Goal: Information Seeking & Learning: Learn about a topic

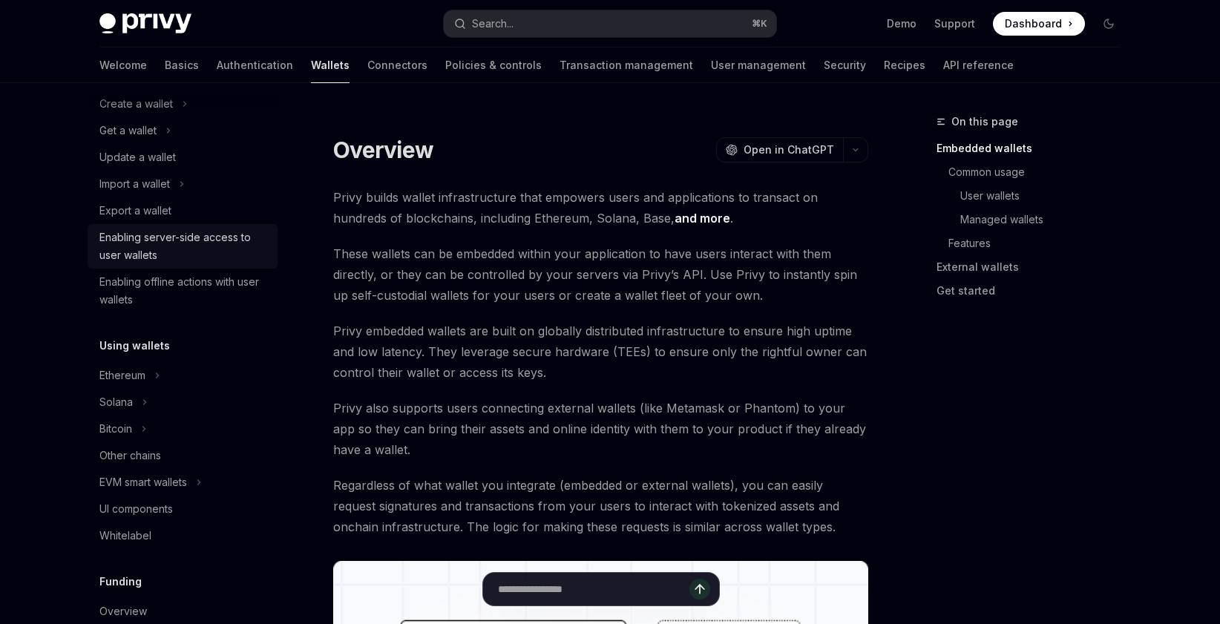
scroll to position [128, 0]
click at [177, 367] on div "Ethereum" at bounding box center [183, 373] width 190 height 27
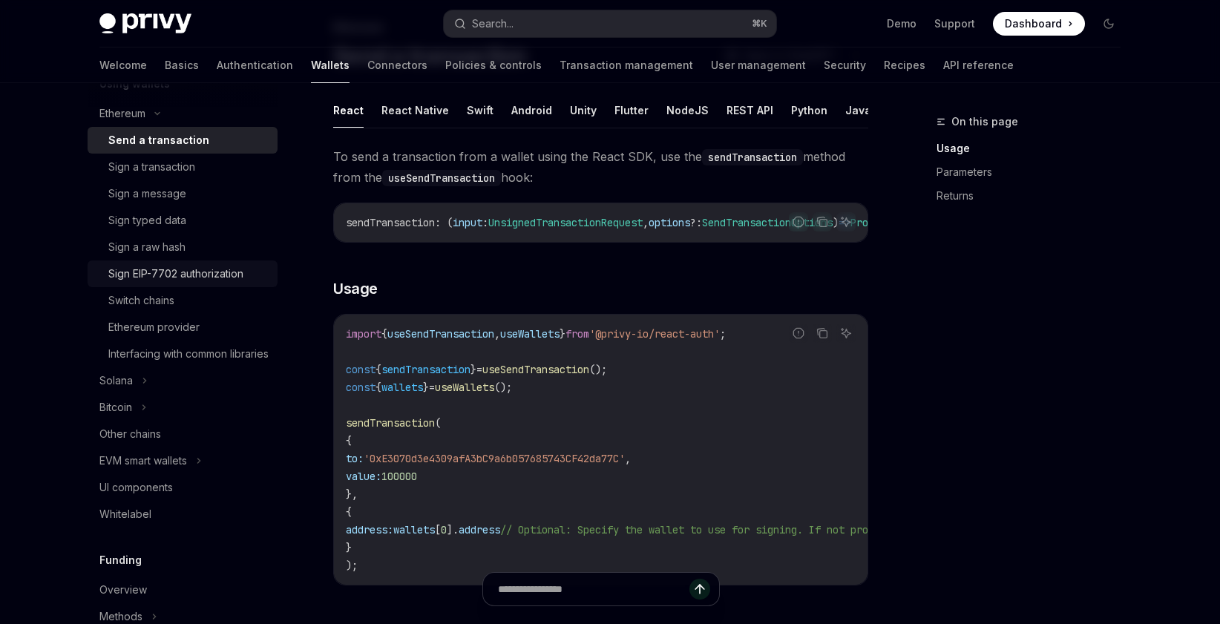
scroll to position [392, 0]
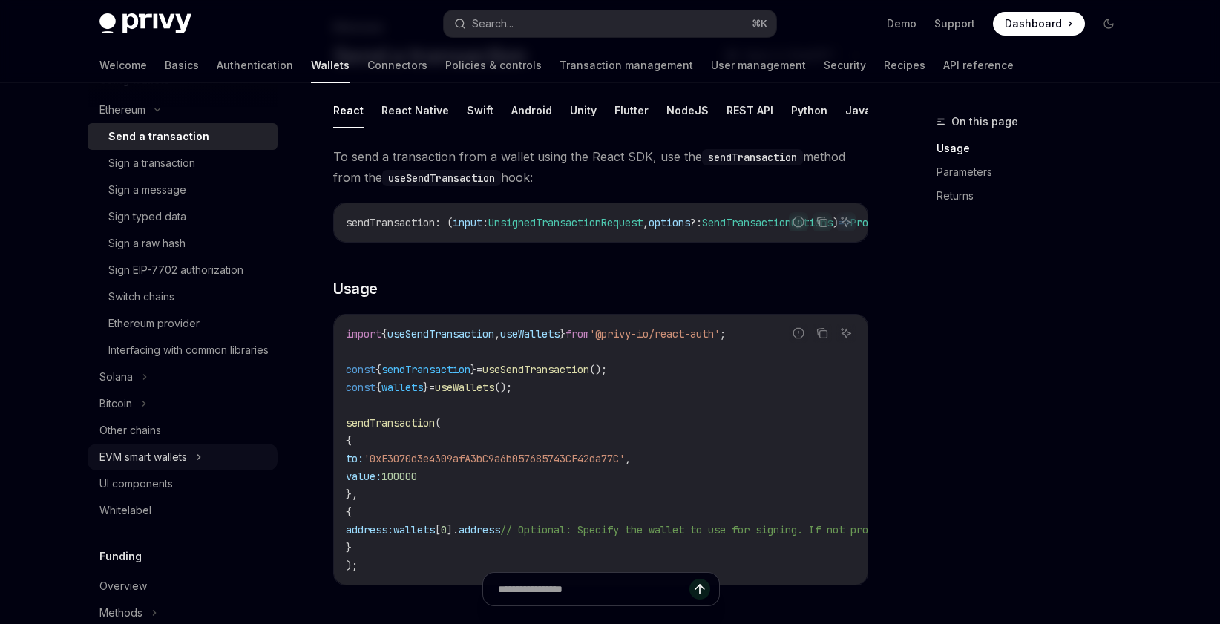
click at [210, 471] on div "EVM smart wallets" at bounding box center [183, 457] width 190 height 27
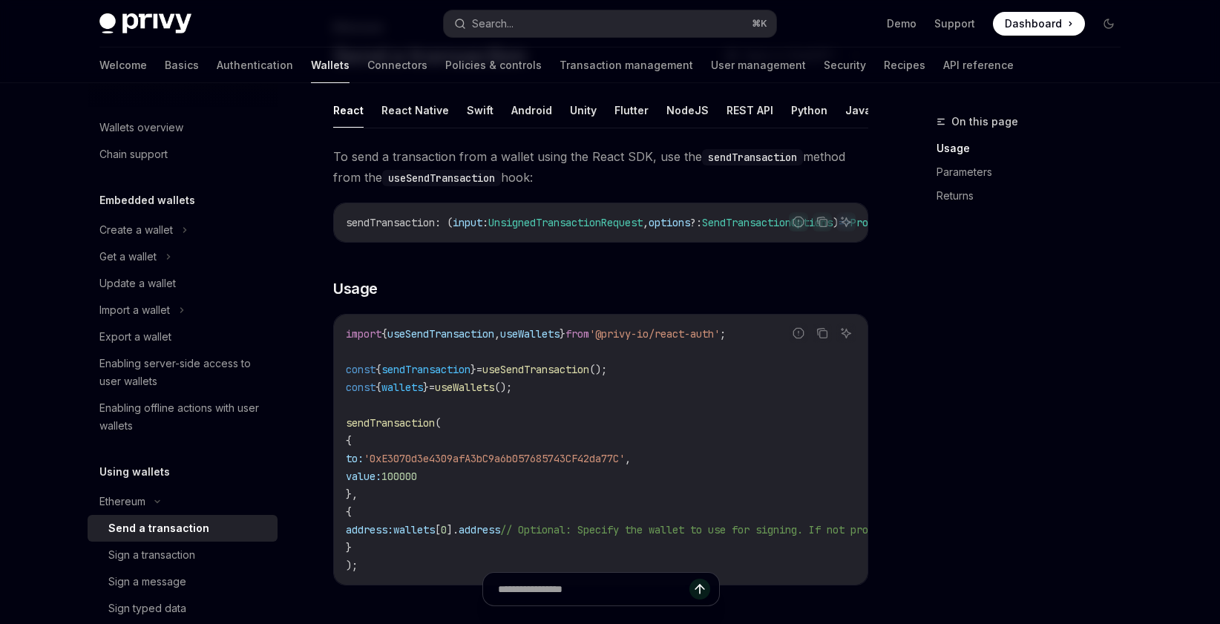
type textarea "*"
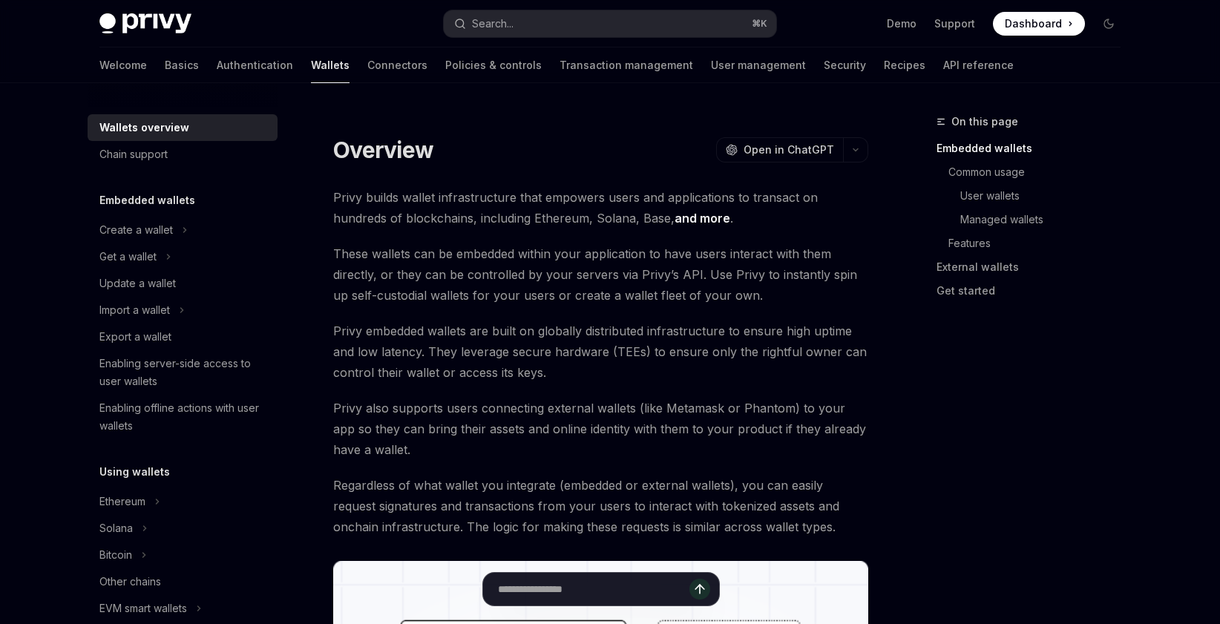
click at [378, 215] on span "Privy builds wallet infrastructure that empowers users and applications to tran…" at bounding box center [600, 208] width 535 height 42
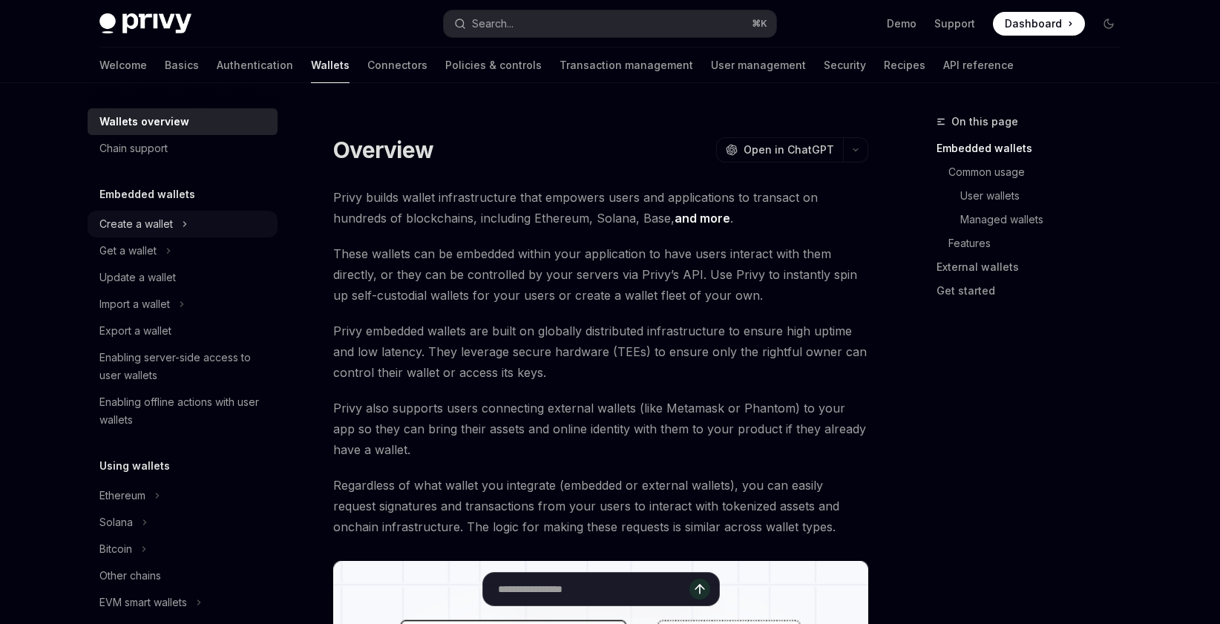
click at [193, 225] on div "Create a wallet" at bounding box center [183, 224] width 190 height 27
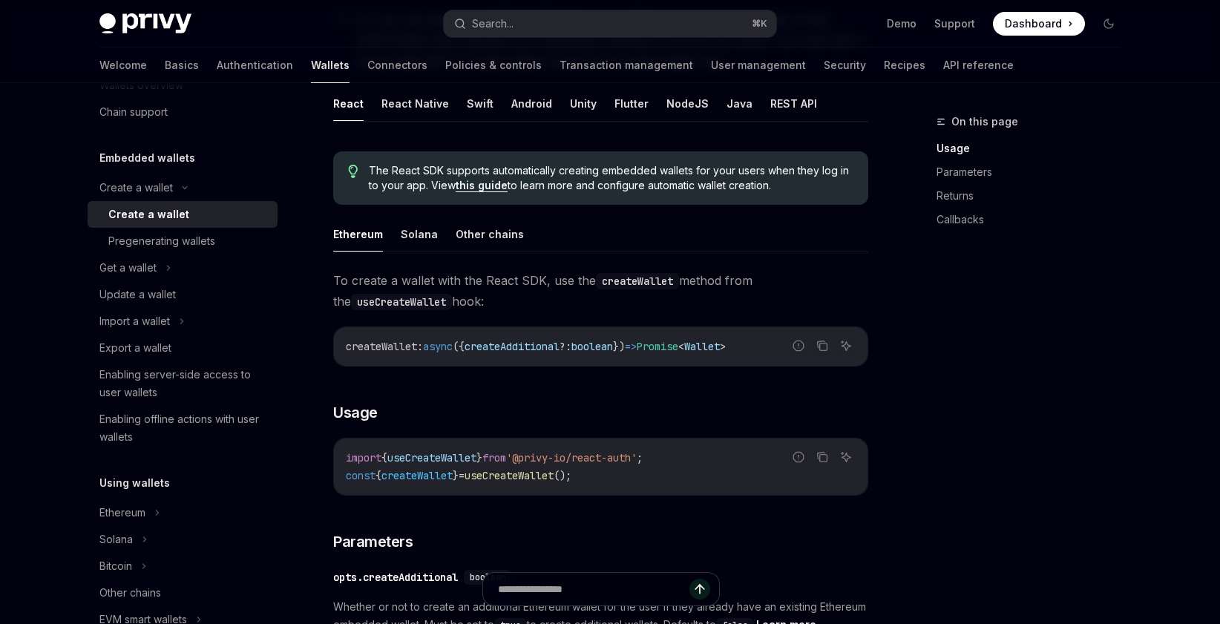
scroll to position [309, 0]
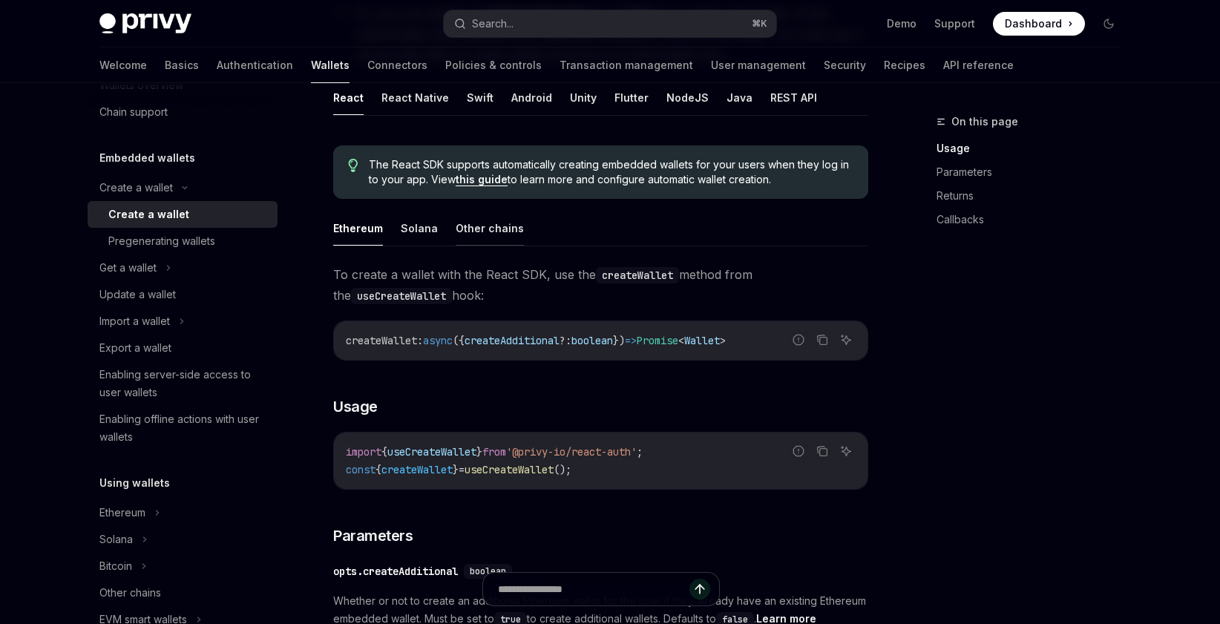
click at [471, 226] on button "Other chains" at bounding box center [490, 228] width 68 height 35
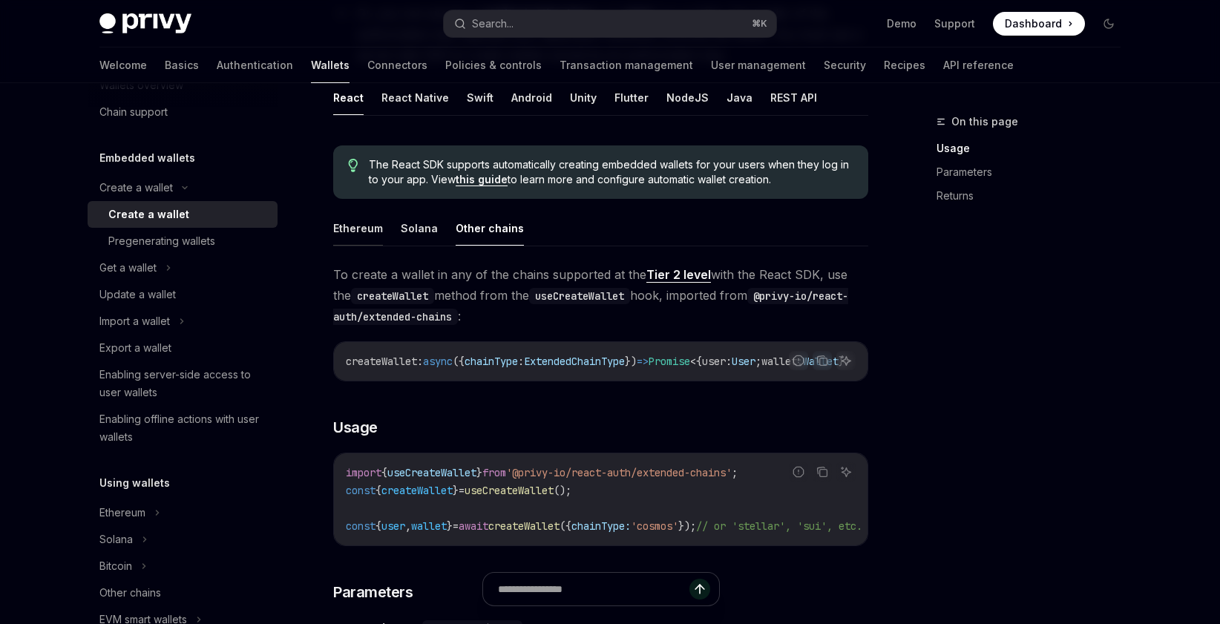
click at [367, 226] on button "Ethereum" at bounding box center [358, 228] width 50 height 35
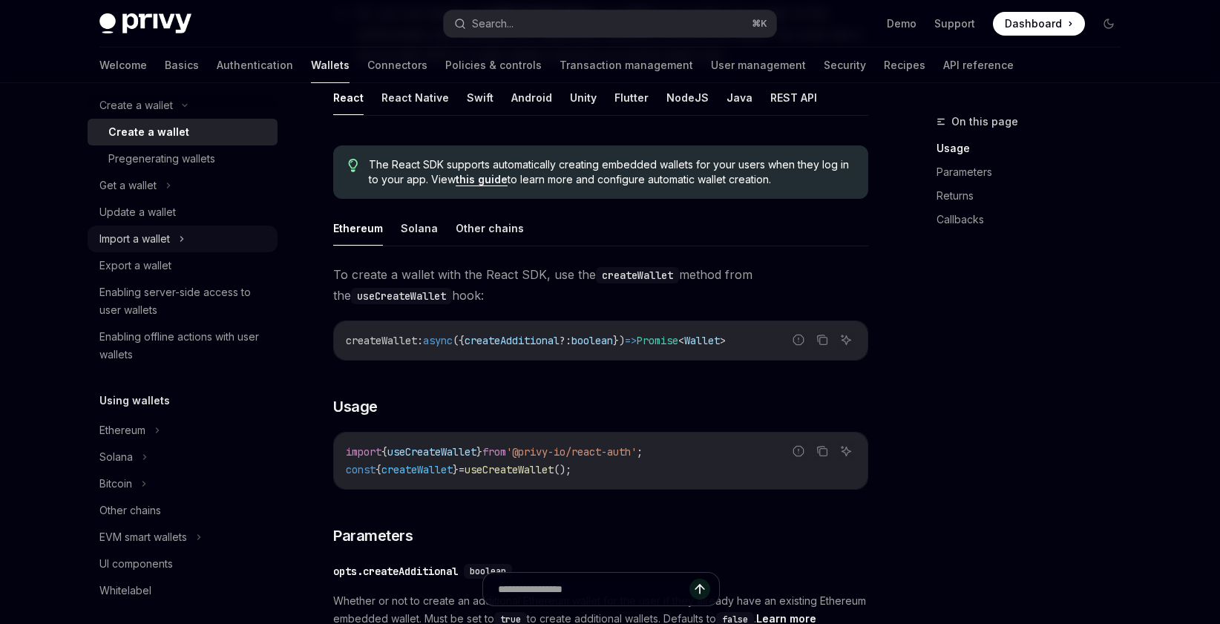
scroll to position [171, 0]
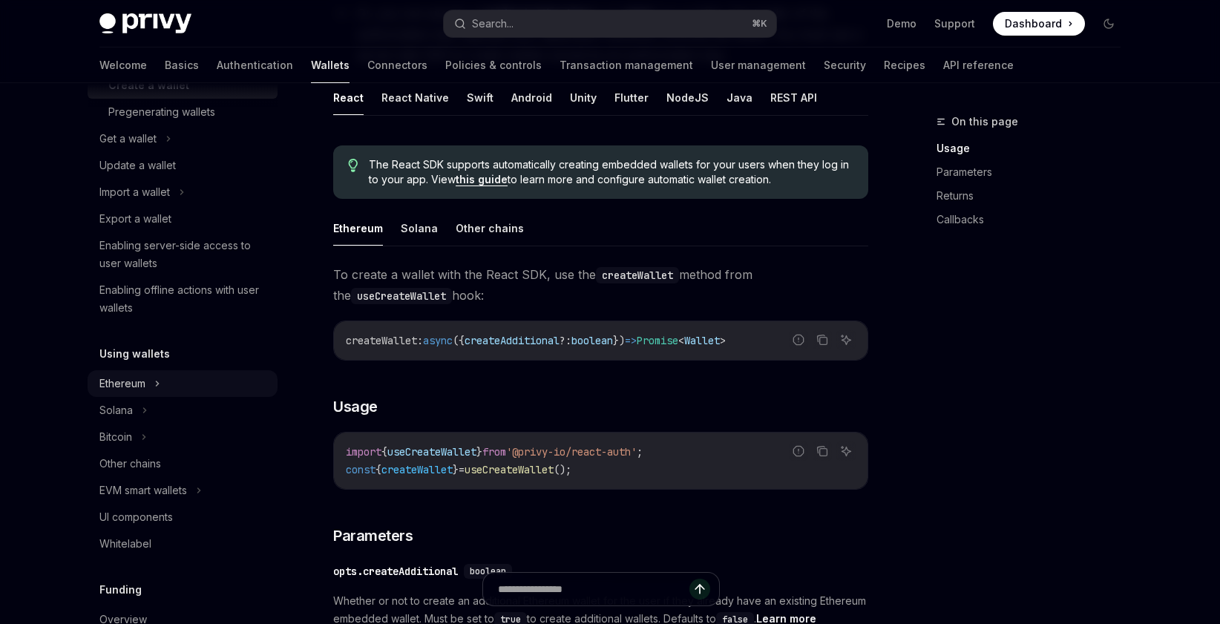
click at [169, 395] on div "Ethereum" at bounding box center [183, 383] width 190 height 27
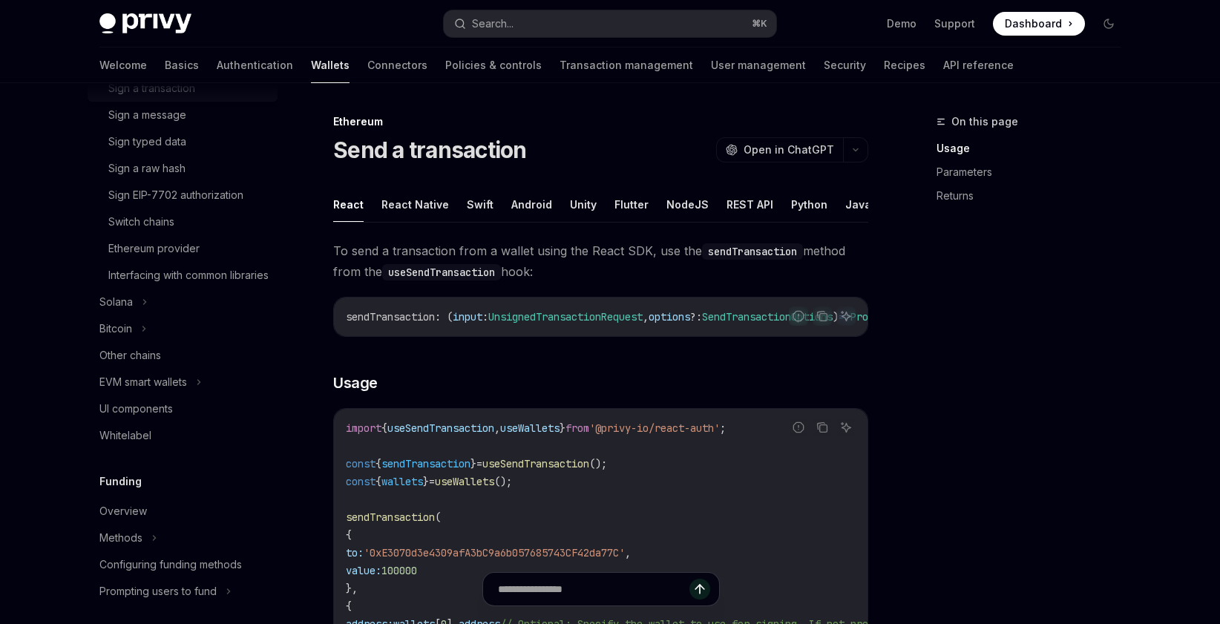
scroll to position [523, 0]
click at [183, 361] on div "Other chains" at bounding box center [183, 353] width 169 height 18
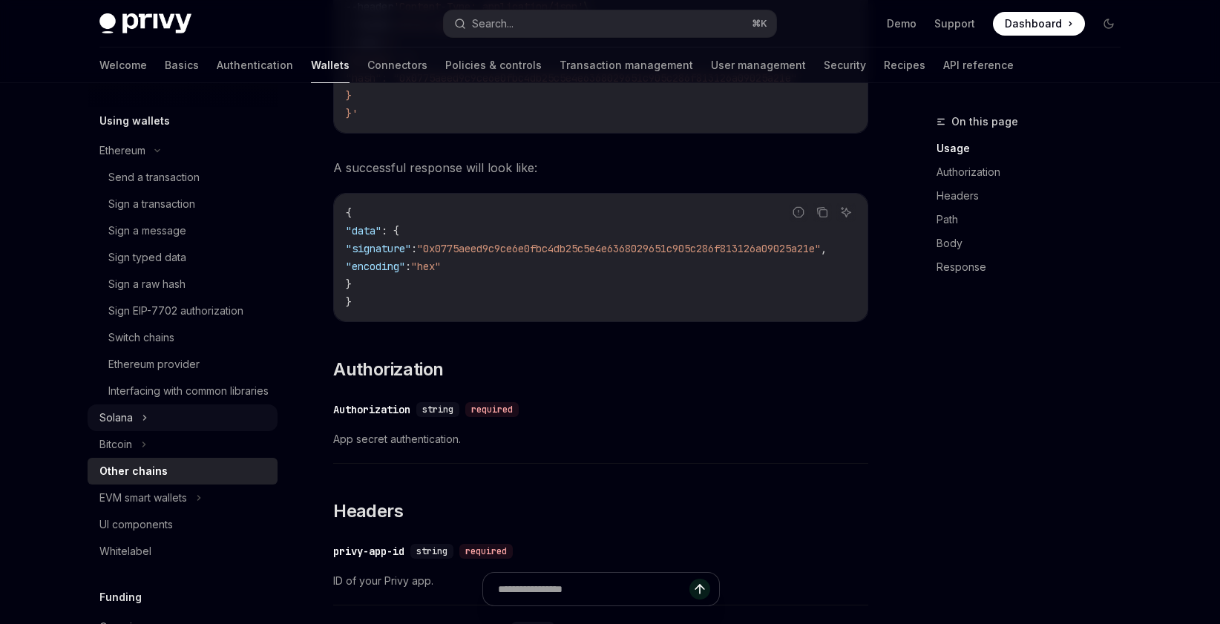
scroll to position [384, 0]
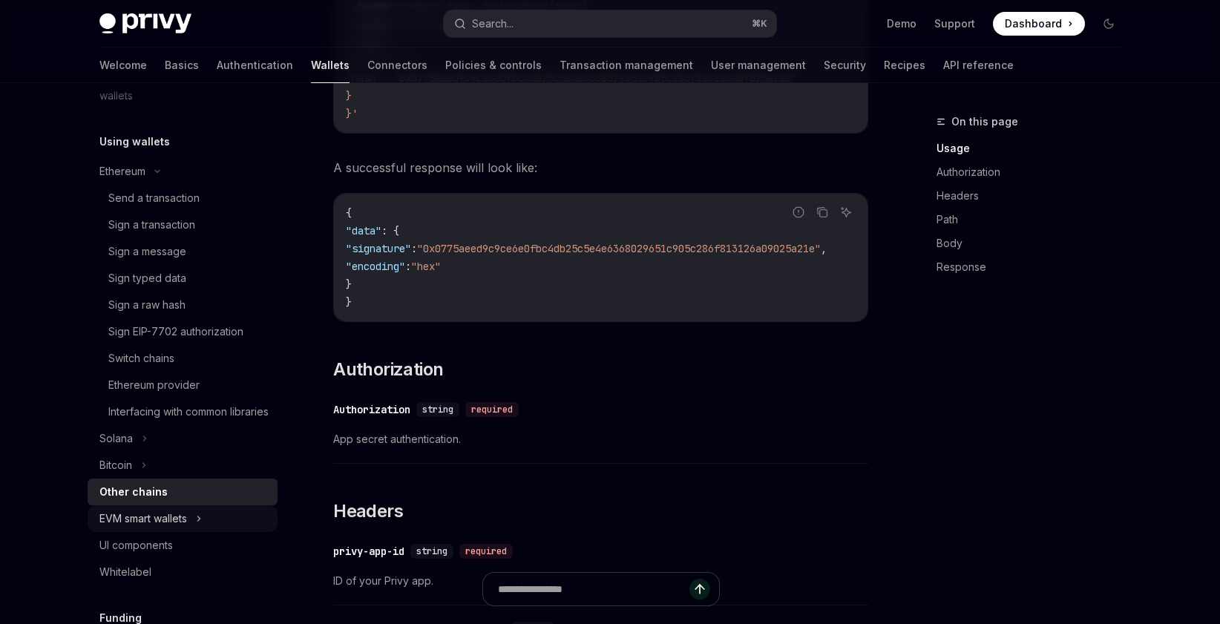
click at [180, 528] on div "EVM smart wallets" at bounding box center [143, 519] width 88 height 18
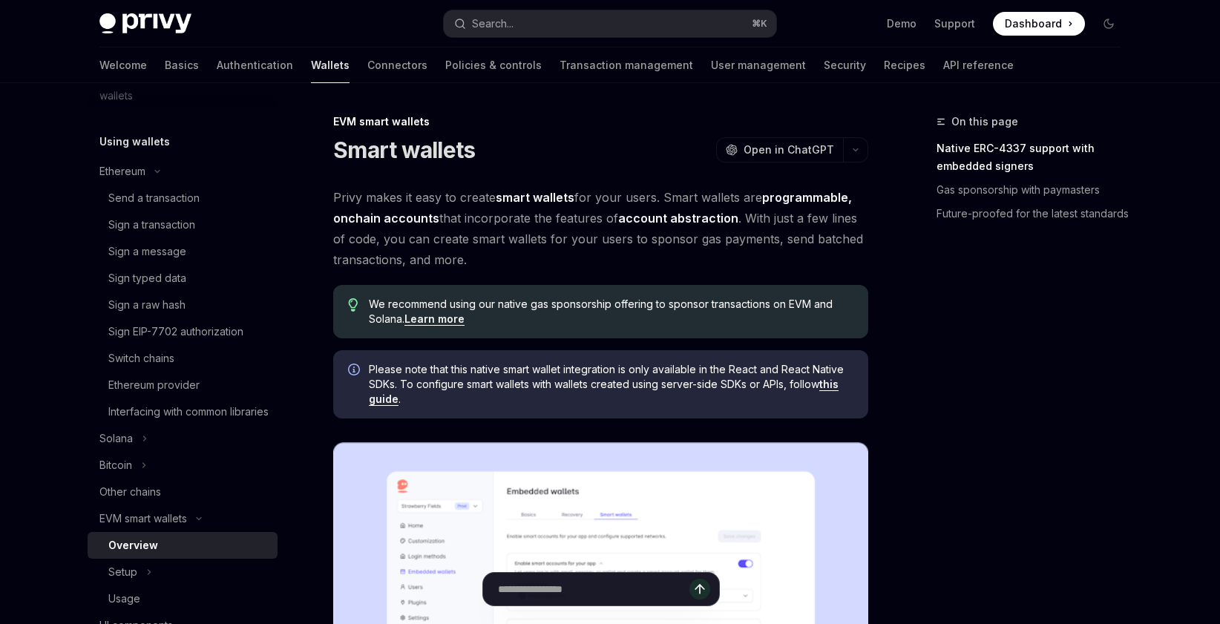
click at [483, 197] on span "Privy makes it easy to create smart wallets for your users. Smart wallets are p…" at bounding box center [600, 228] width 535 height 83
click at [149, 175] on div "Ethereum" at bounding box center [183, 171] width 190 height 27
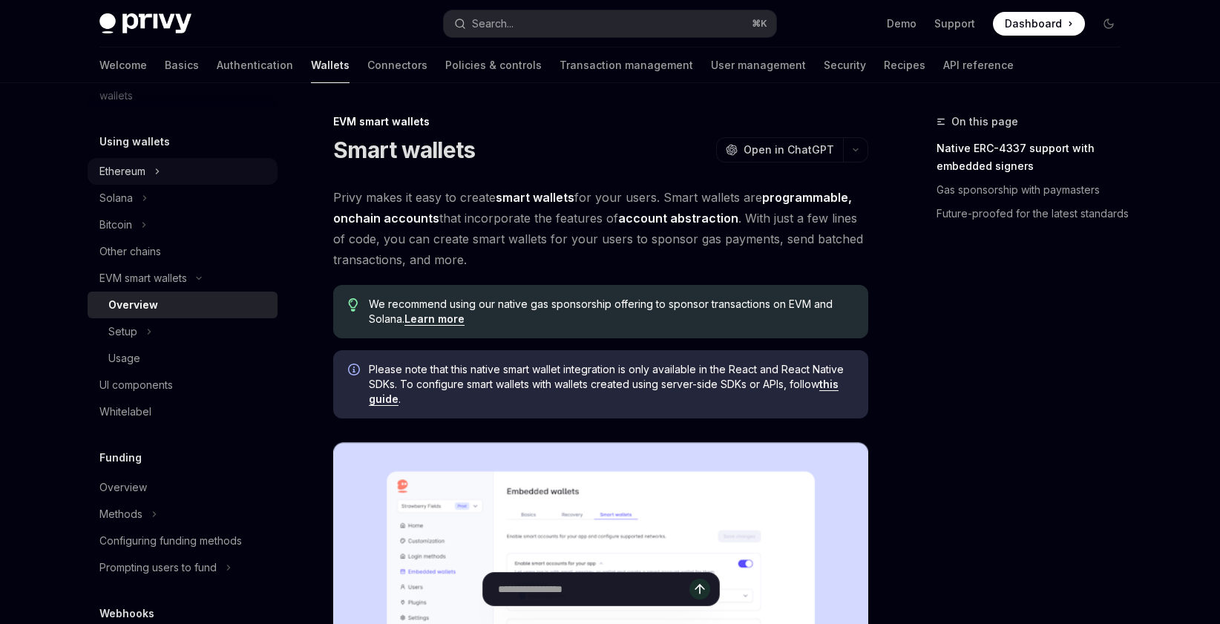
click at [157, 181] on div "Ethereum" at bounding box center [183, 171] width 190 height 27
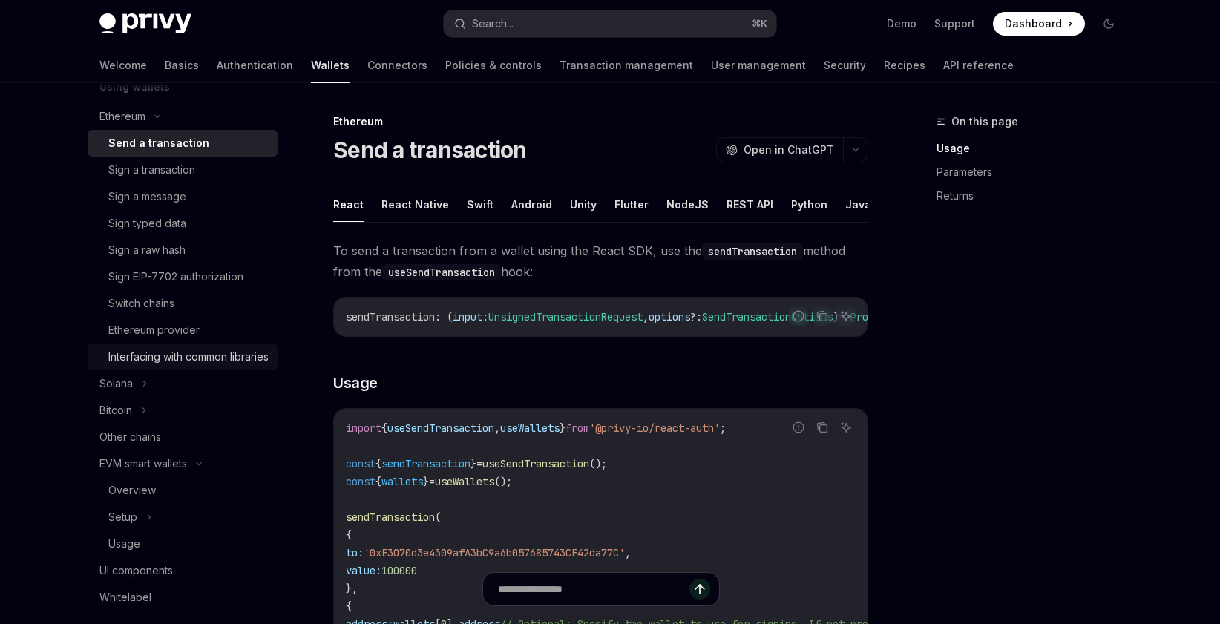
scroll to position [442, 0]
click at [165, 491] on link "Overview" at bounding box center [183, 486] width 190 height 27
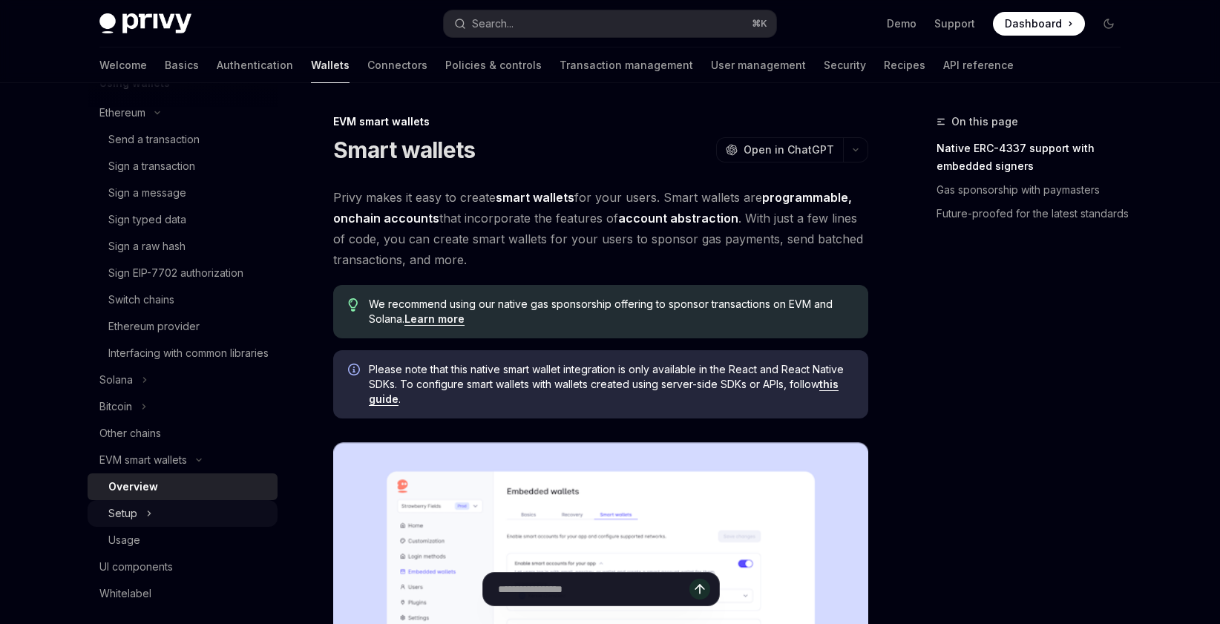
click at [187, 527] on div "Setup" at bounding box center [183, 513] width 190 height 27
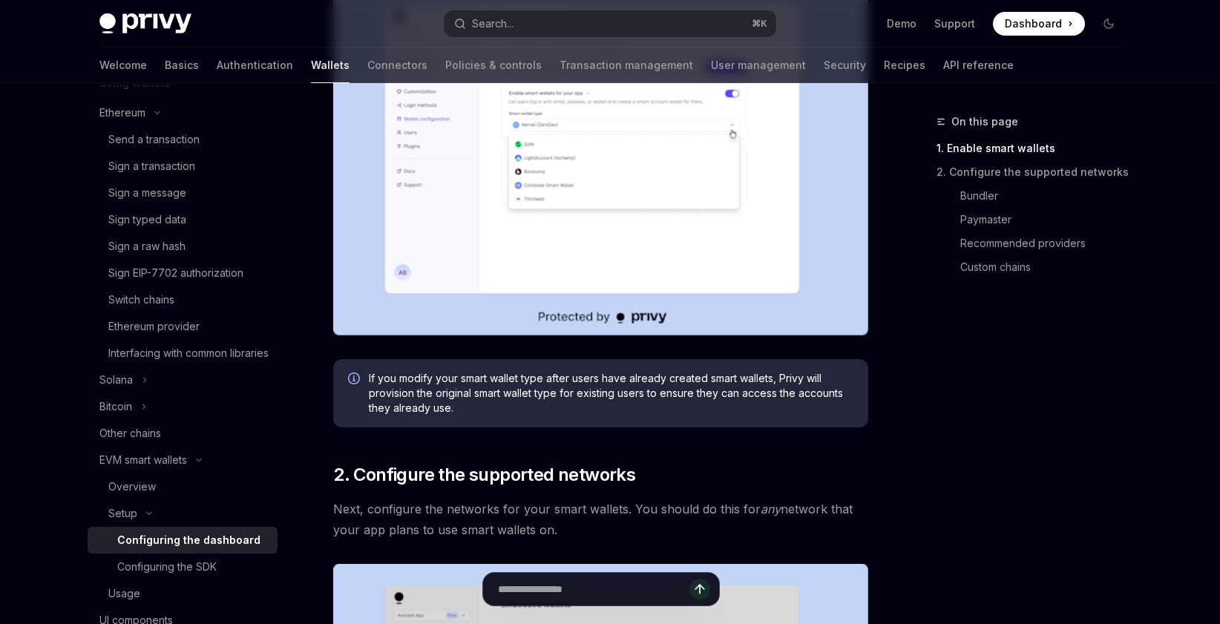
scroll to position [581, 0]
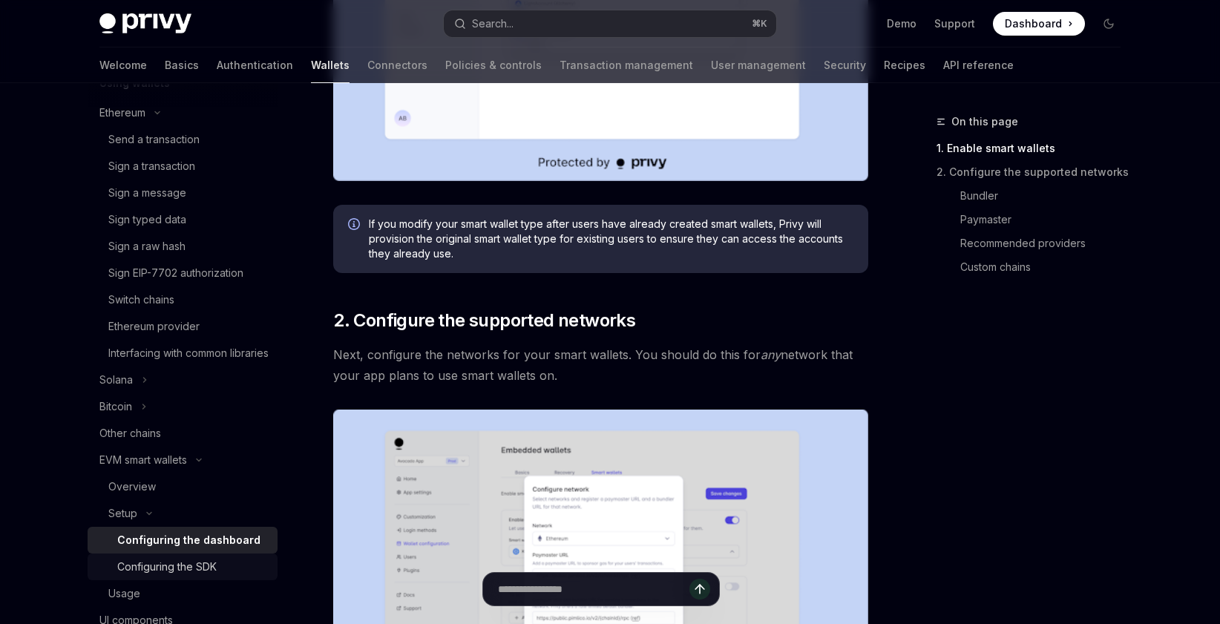
click at [183, 576] on div "Configuring the SDK" at bounding box center [166, 567] width 99 height 18
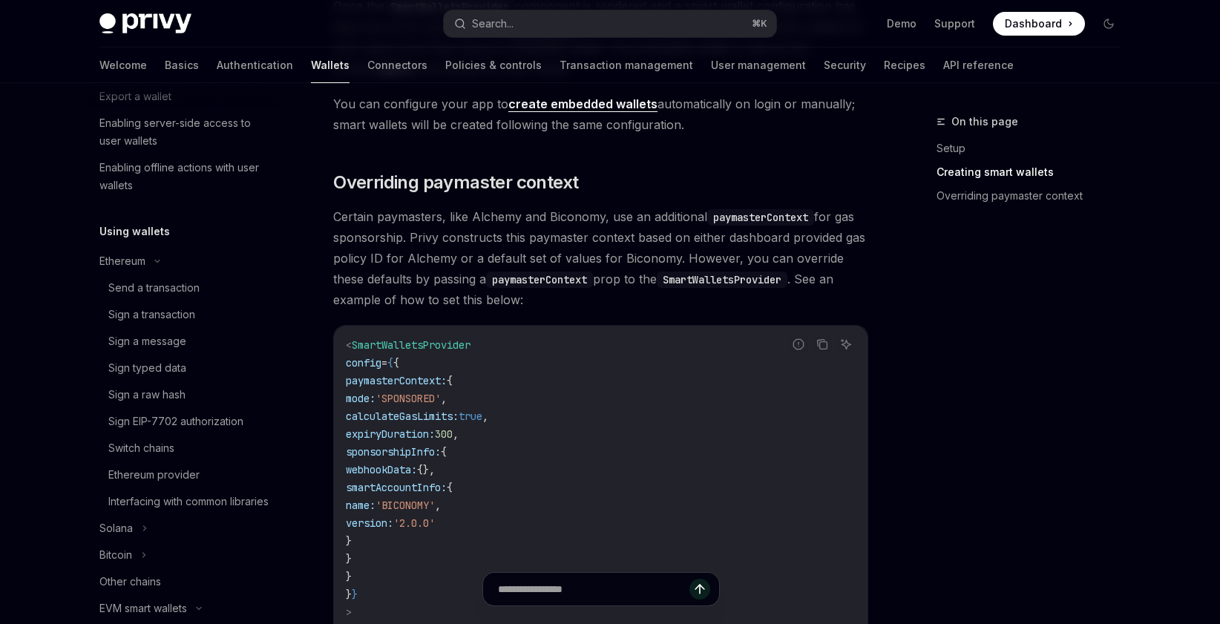
scroll to position [222, 0]
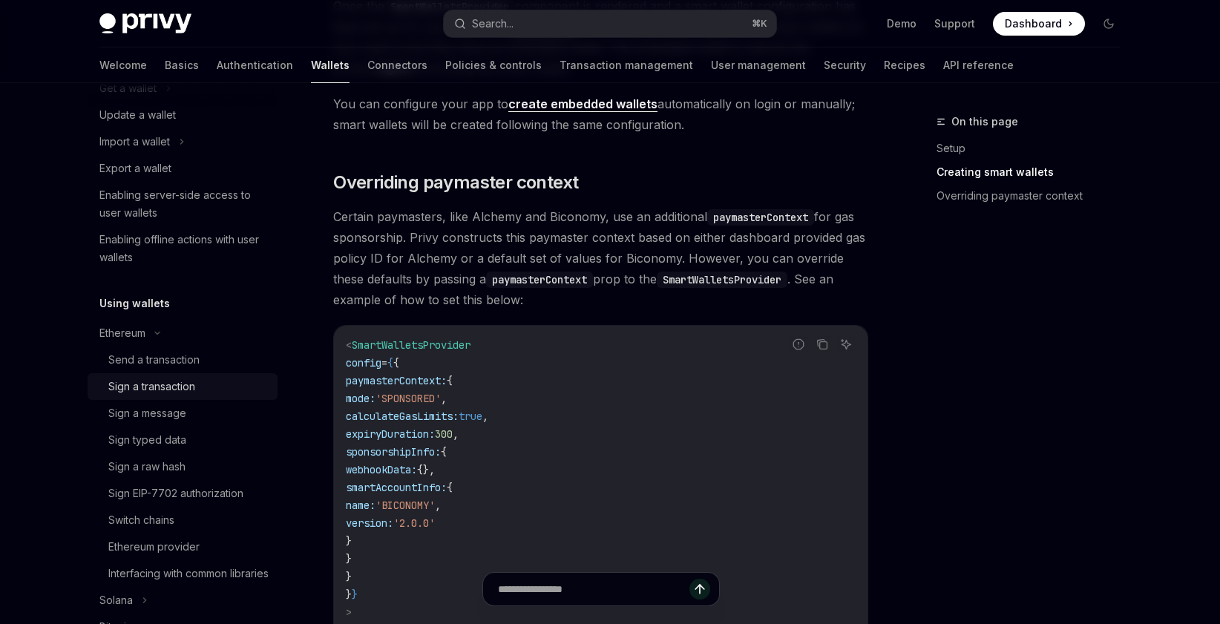
click at [228, 373] on link "Sign a transaction" at bounding box center [183, 386] width 190 height 27
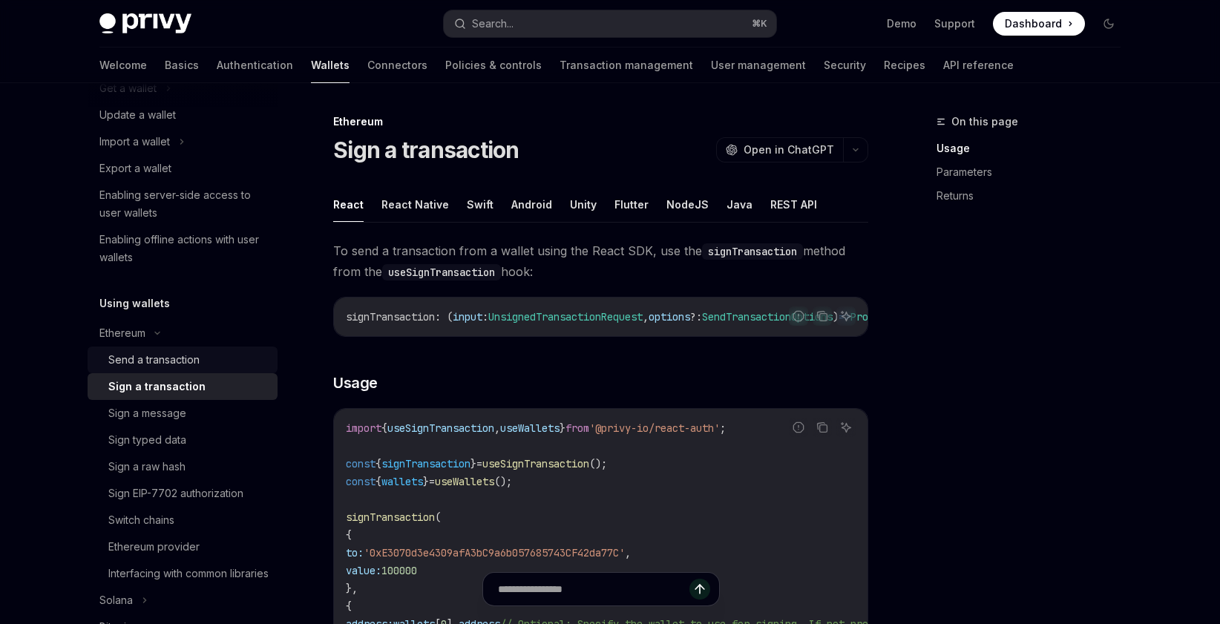
click at [228, 359] on div "Send a transaction" at bounding box center [188, 360] width 160 height 18
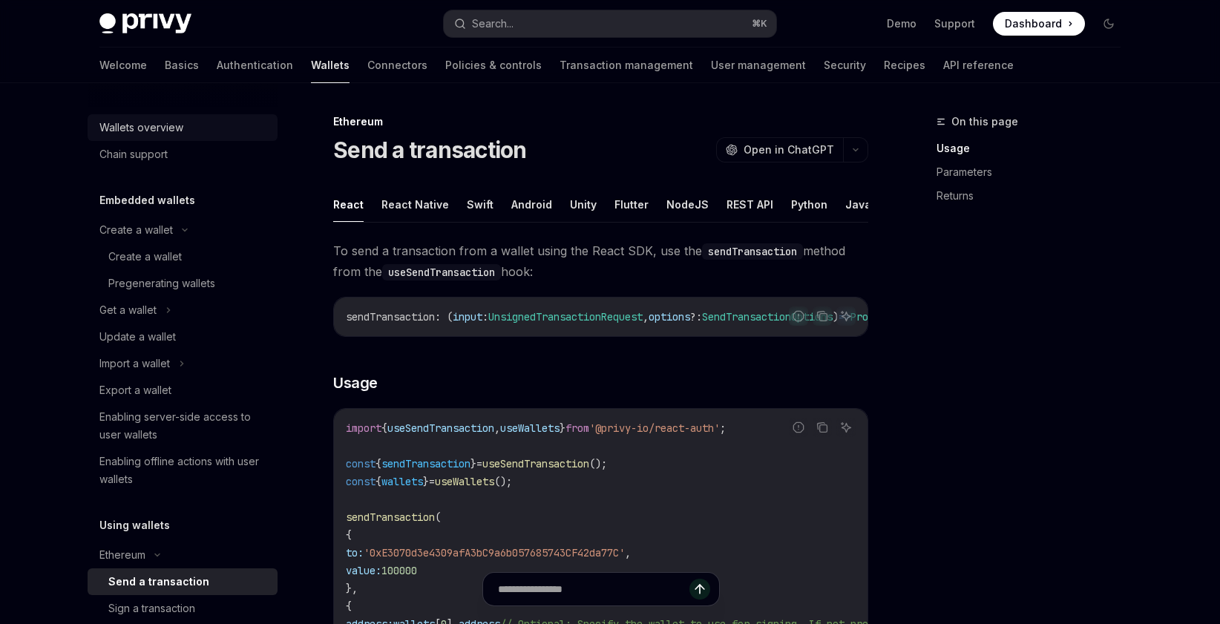
click at [203, 131] on div "Wallets overview" at bounding box center [183, 128] width 169 height 18
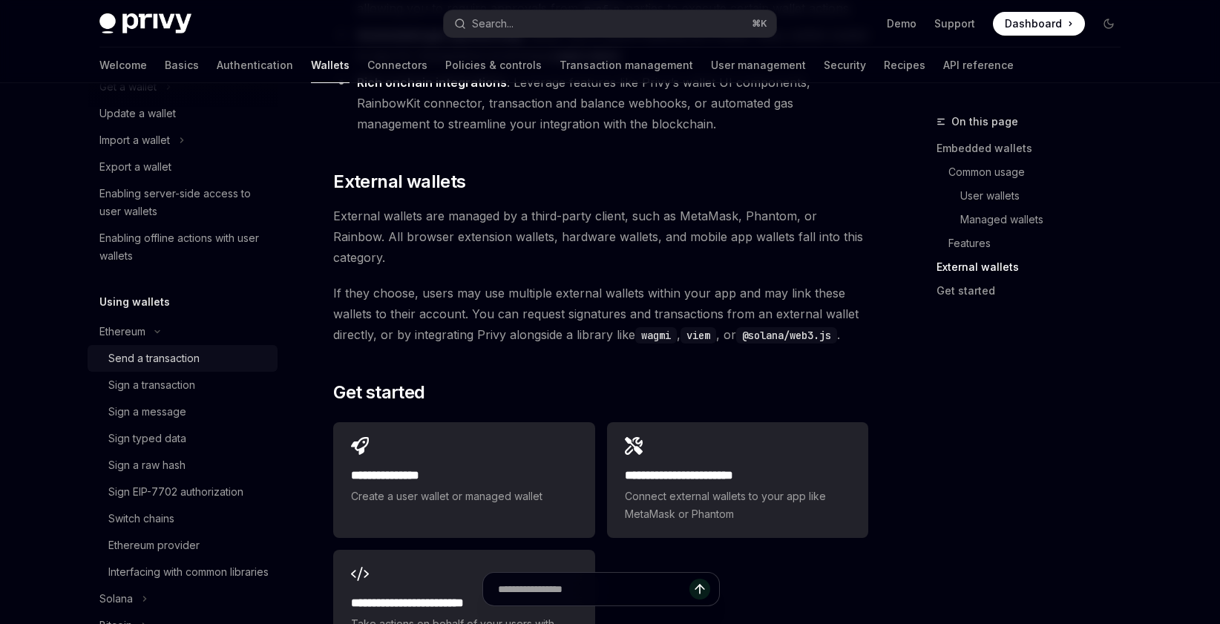
scroll to position [223, 0]
click at [169, 337] on div "Ethereum" at bounding box center [183, 332] width 190 height 27
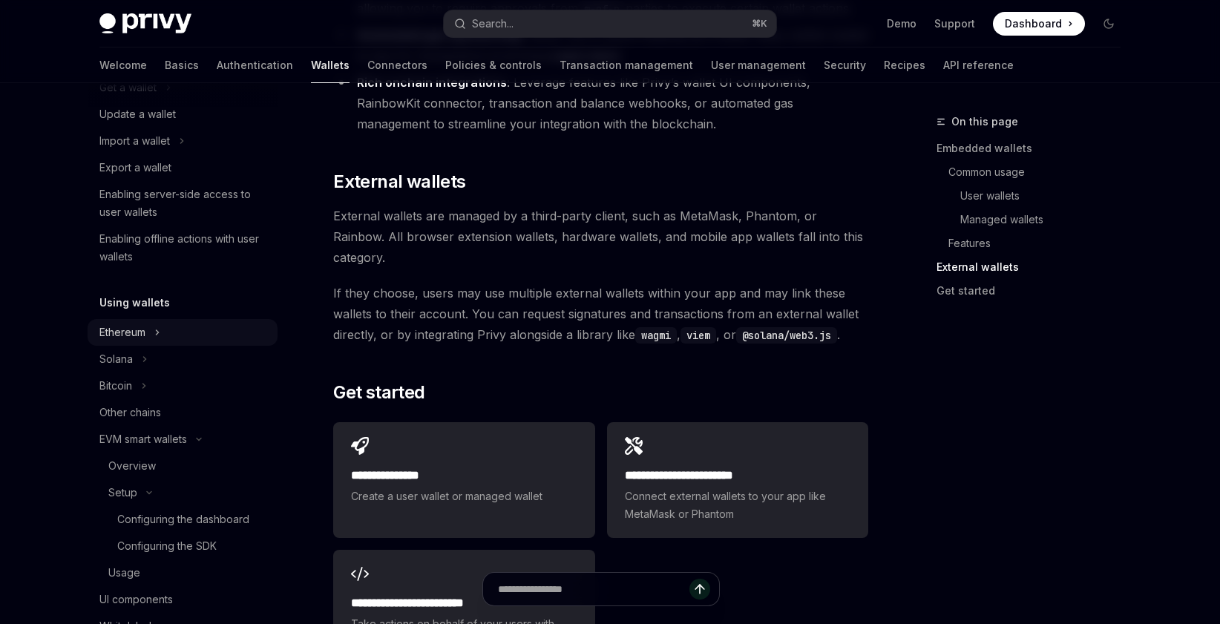
click at [169, 337] on div "Ethereum" at bounding box center [183, 332] width 190 height 27
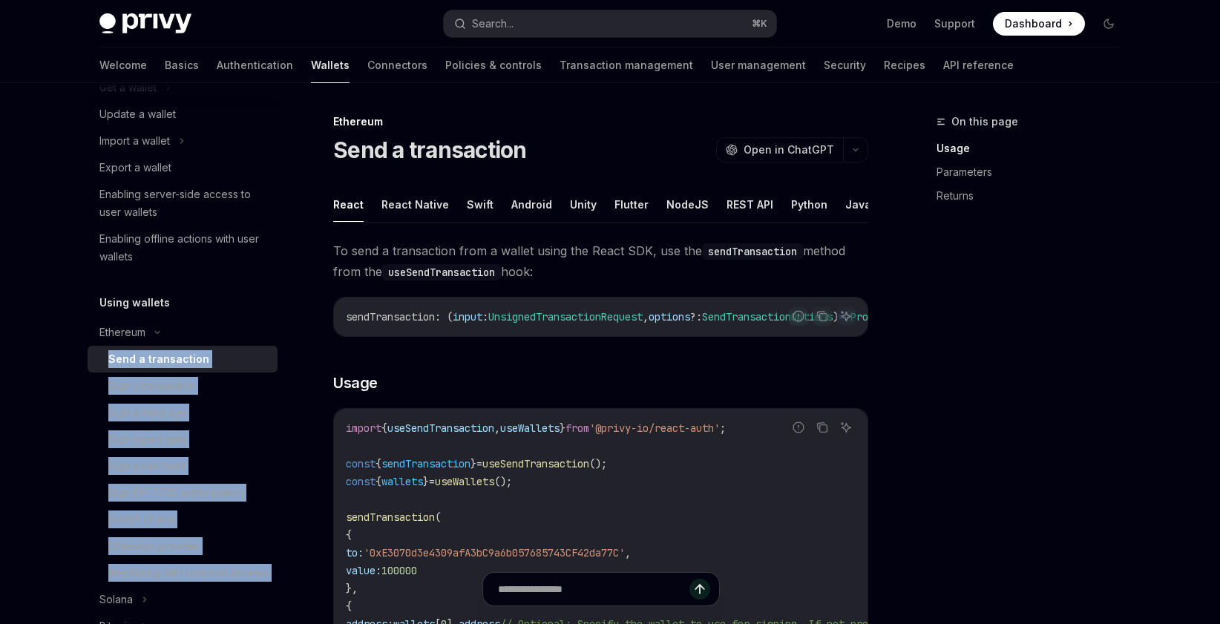
click at [174, 364] on div "Send a transaction" at bounding box center [158, 359] width 101 height 18
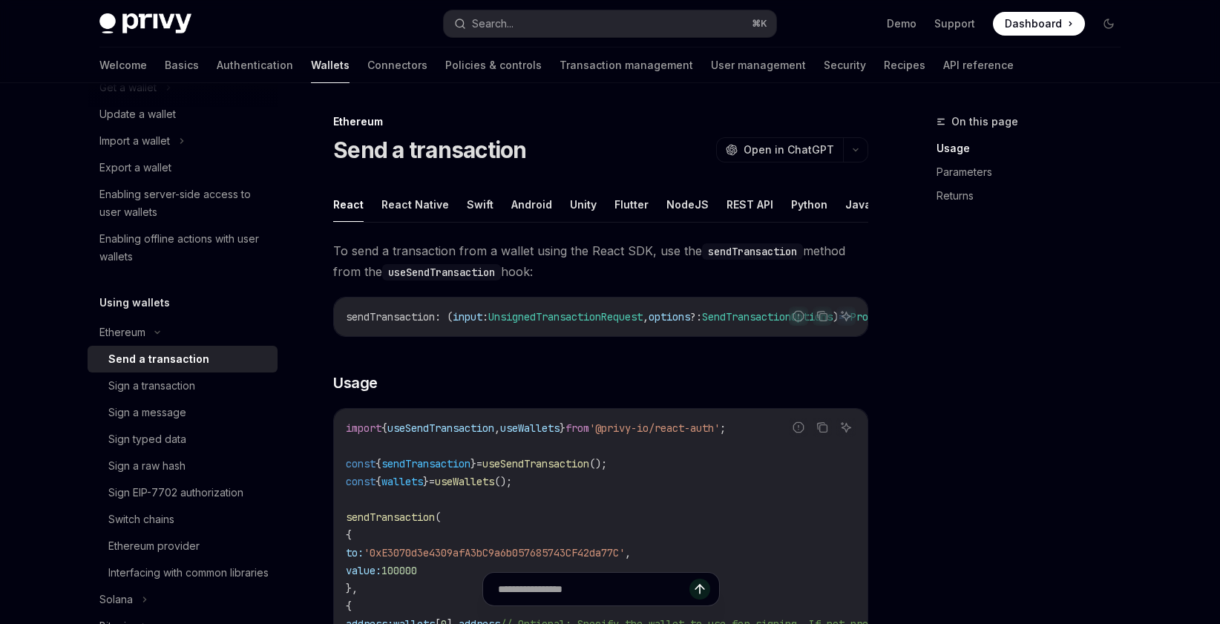
click at [399, 278] on code "useSendTransaction" at bounding box center [441, 272] width 119 height 16
click at [165, 387] on div "Sign a transaction" at bounding box center [151, 386] width 87 height 18
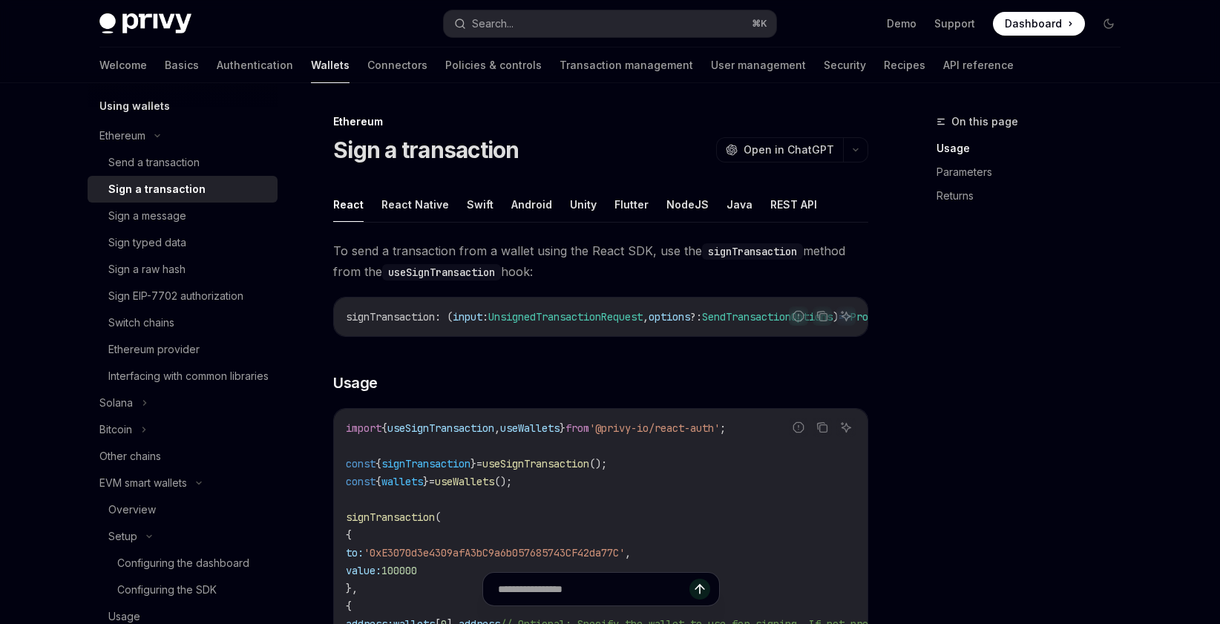
scroll to position [423, 0]
click at [195, 493] on div "EVM smart wallets" at bounding box center [183, 479] width 190 height 27
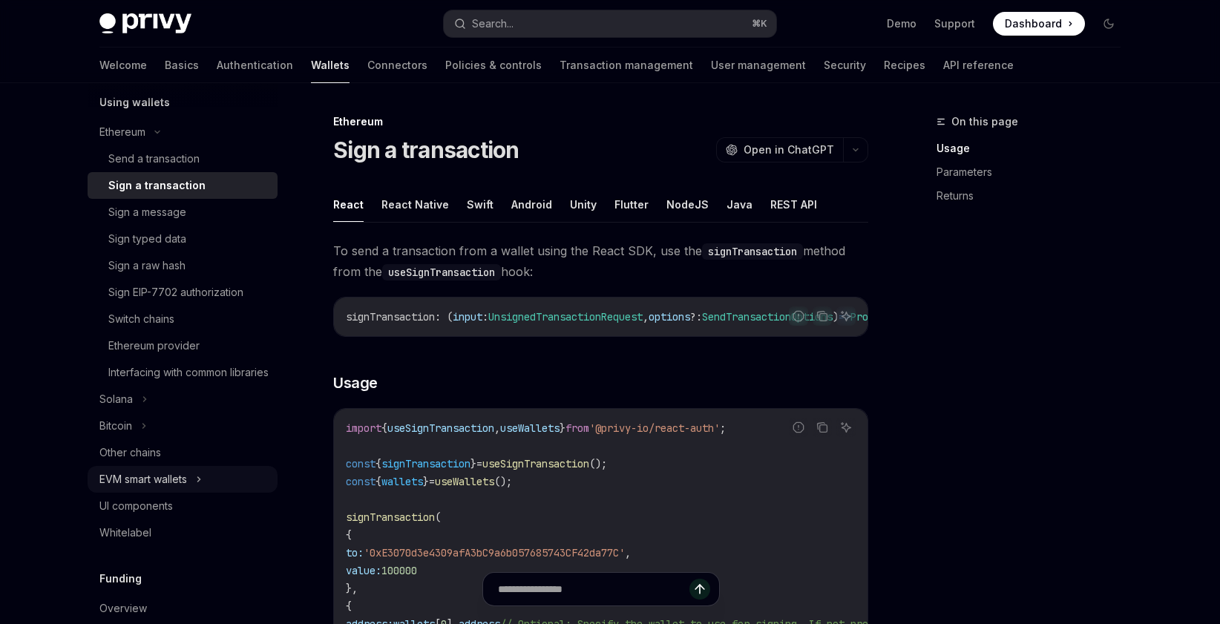
click at [195, 493] on div "EVM smart wallets" at bounding box center [183, 479] width 190 height 27
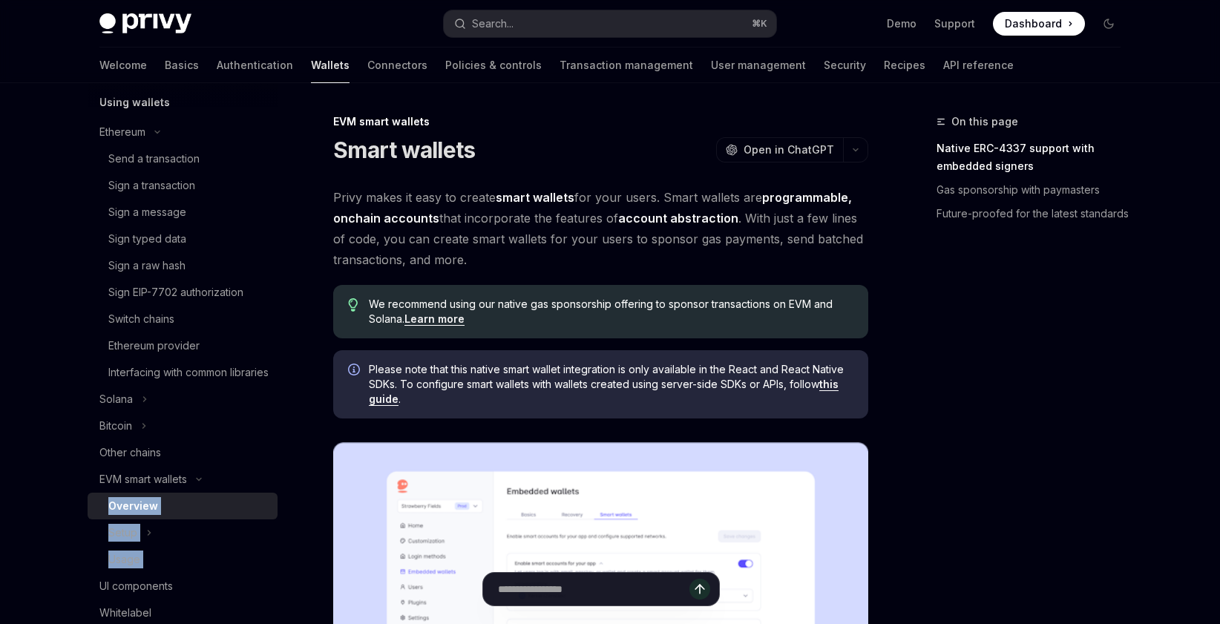
click at [183, 519] on link "Overview" at bounding box center [183, 506] width 190 height 27
click at [490, 297] on span "We recommend using our native gas sponsorship offering to sponsor transactions …" at bounding box center [611, 312] width 485 height 30
type textarea "*"
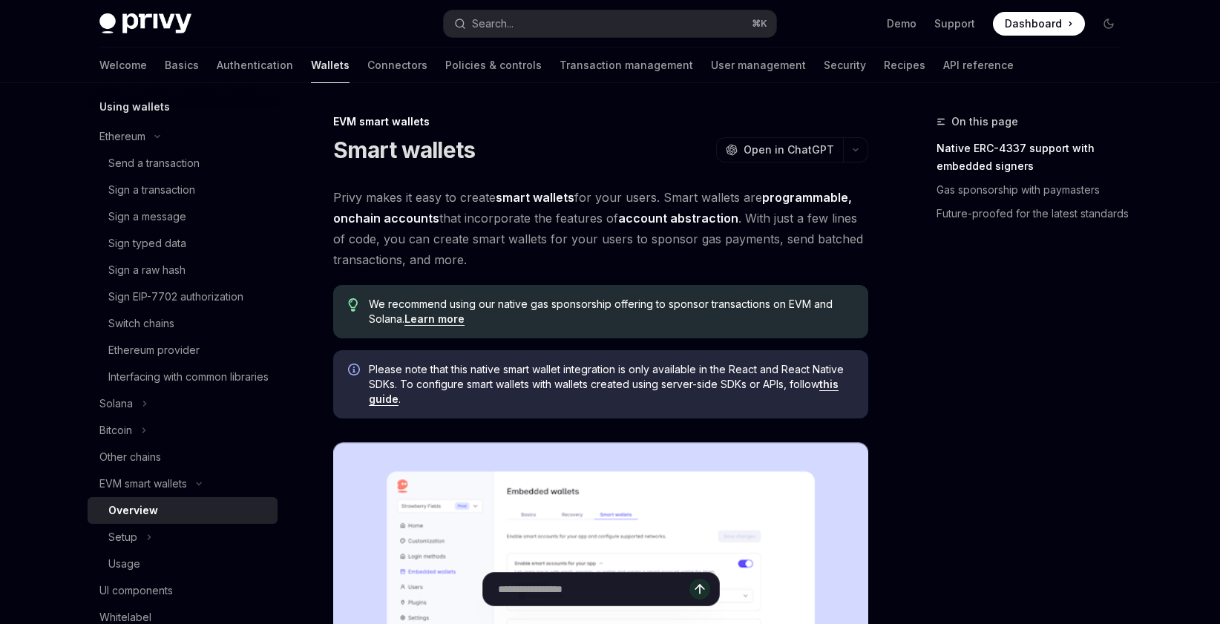
click at [1125, 304] on div "On this page Native ERC-4337 support with embedded signers Gas sponsorship with…" at bounding box center [1020, 368] width 226 height 511
